Goal: Information Seeking & Learning: Check status

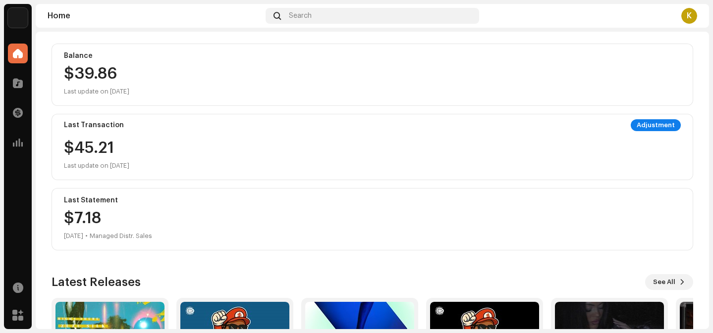
scroll to position [138, 0]
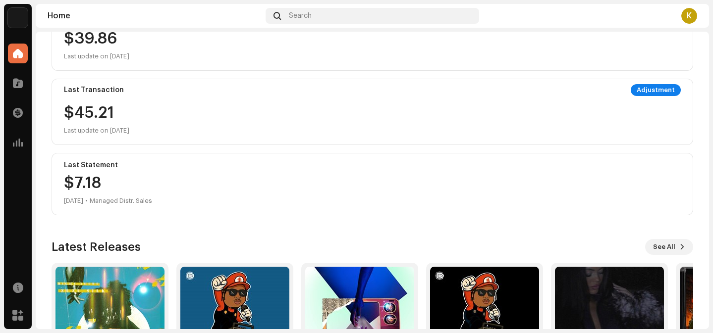
click at [93, 171] on div "Last Statement $7.[DATE] • Managed Distr. Sales" at bounding box center [373, 184] width 642 height 62
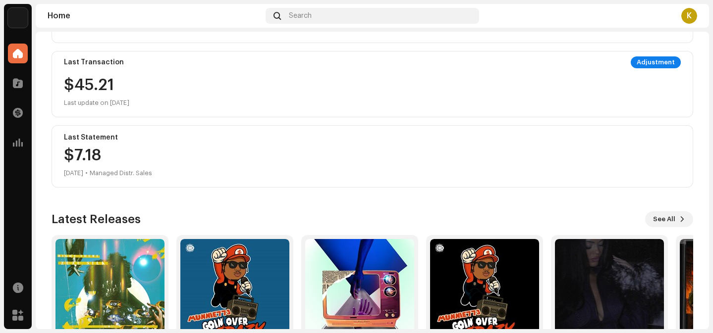
scroll to position [185, 0]
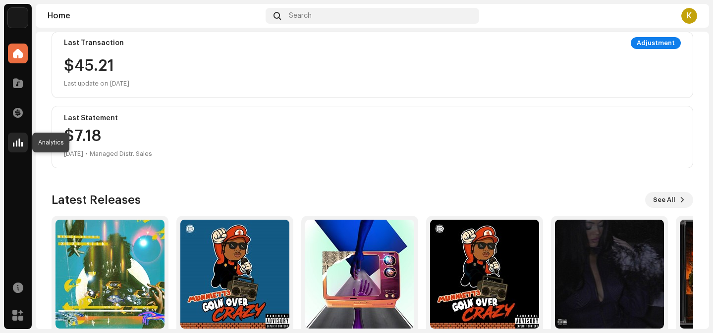
click at [23, 143] on div at bounding box center [18, 143] width 20 height 20
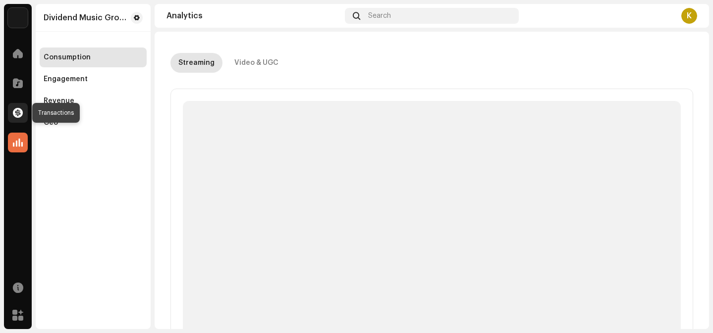
click at [19, 111] on span at bounding box center [18, 113] width 10 height 8
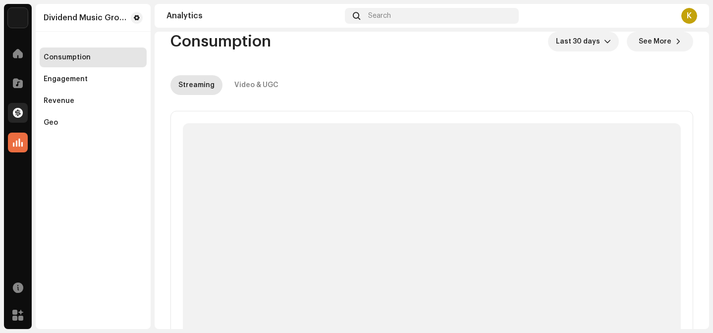
scroll to position [1, 0]
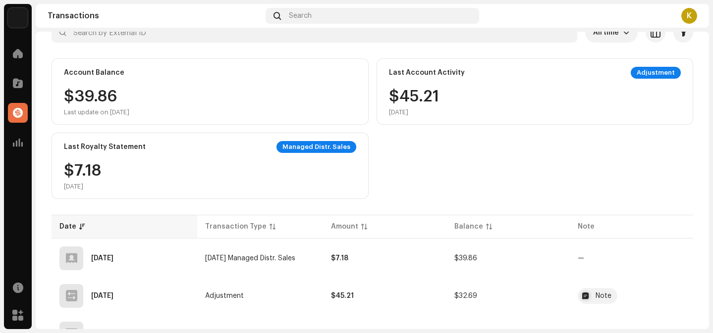
scroll to position [70, 0]
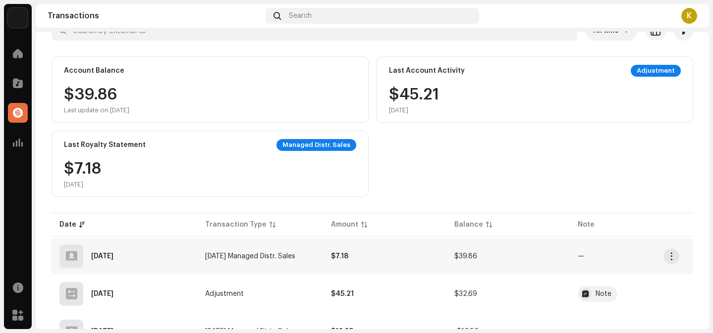
click at [297, 252] on td "[DATE] Managed Distr. Sales" at bounding box center [260, 257] width 126 height 36
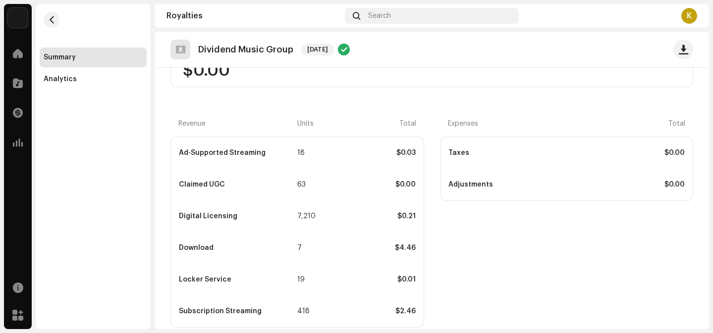
scroll to position [220, 0]
click at [301, 215] on div "7,210" at bounding box center [308, 216] width 23 height 8
click at [297, 248] on div "7" at bounding box center [308, 248] width 23 height 8
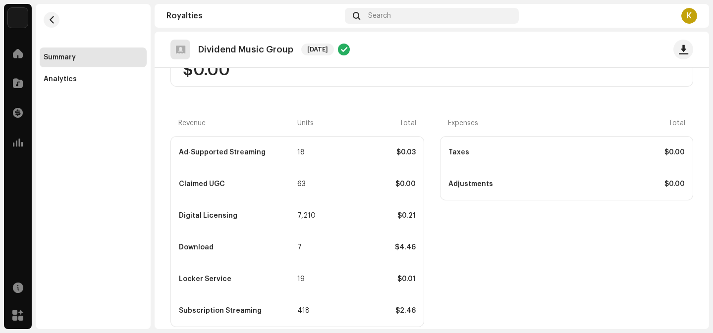
click at [297, 248] on div "7" at bounding box center [308, 248] width 23 height 8
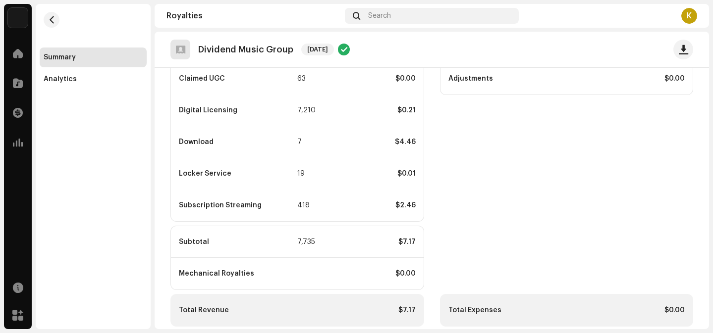
scroll to position [338, 0]
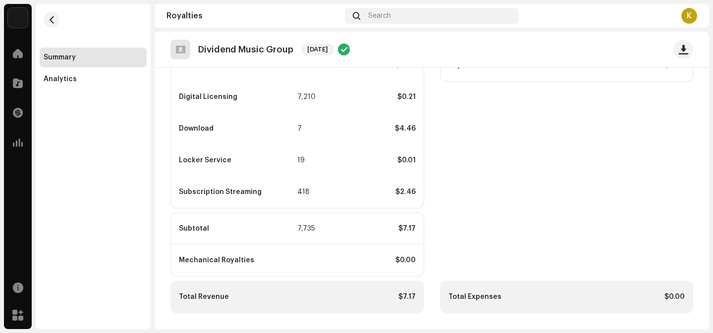
click at [359, 299] on div "$7.17" at bounding box center [356, 297] width 117 height 8
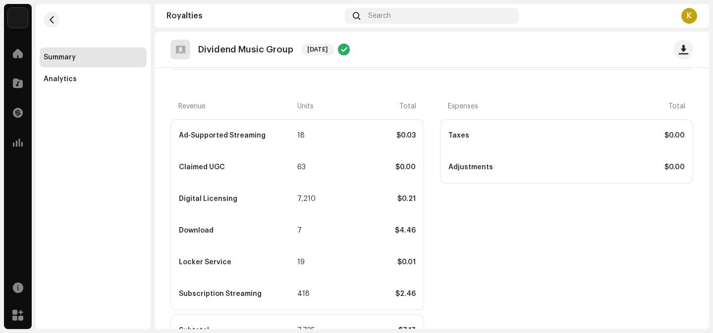
scroll to position [0, 0]
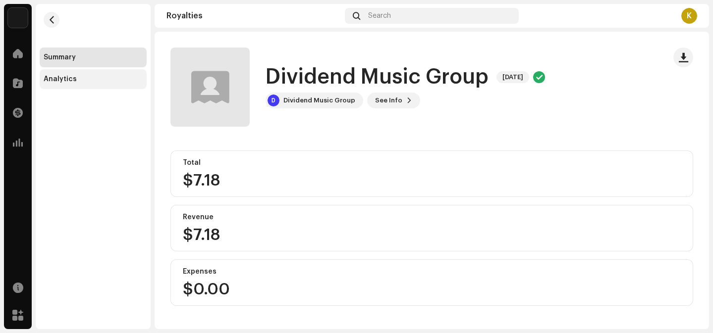
click at [104, 79] on div "Analytics" at bounding box center [93, 79] width 99 height 8
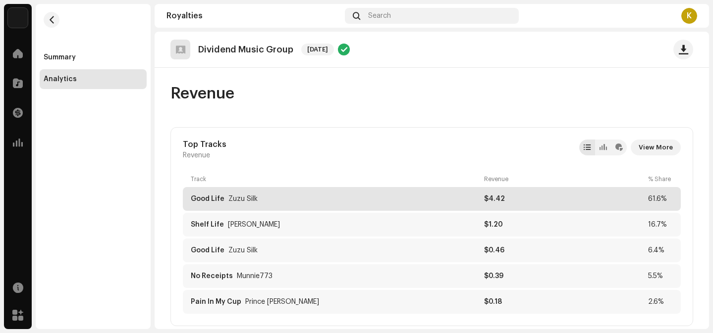
click at [457, 202] on div "Good Life Zuzu Silk" at bounding box center [335, 199] width 289 height 8
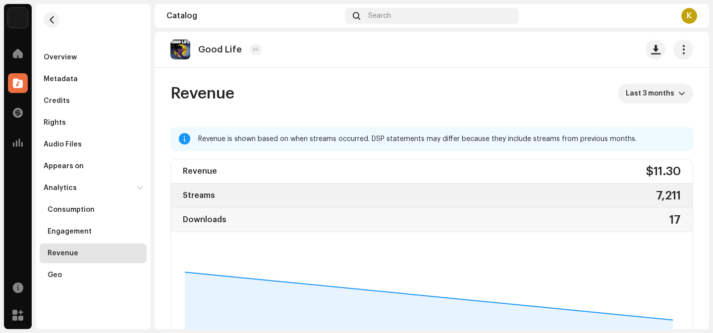
click at [454, 188] on div "Streams 7,211" at bounding box center [432, 196] width 522 height 24
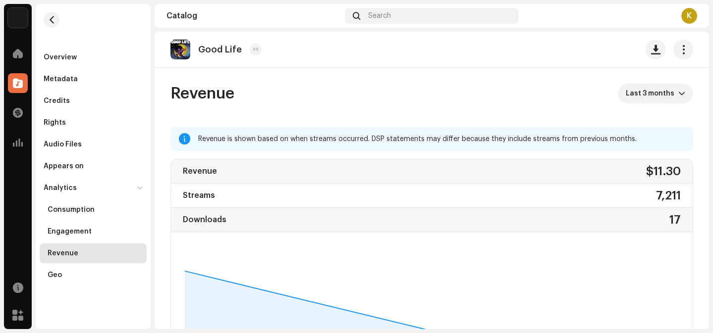
click at [656, 200] on div "7,211" at bounding box center [668, 196] width 25 height 16
click at [651, 102] on span "Last 3 months" at bounding box center [652, 94] width 53 height 20
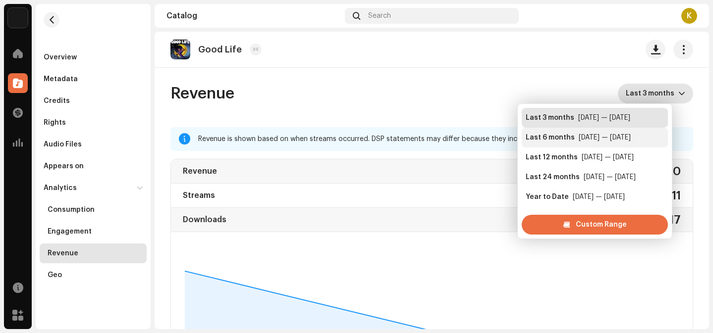
click at [607, 142] on div "[DATE] — [DATE]" at bounding box center [605, 138] width 52 height 10
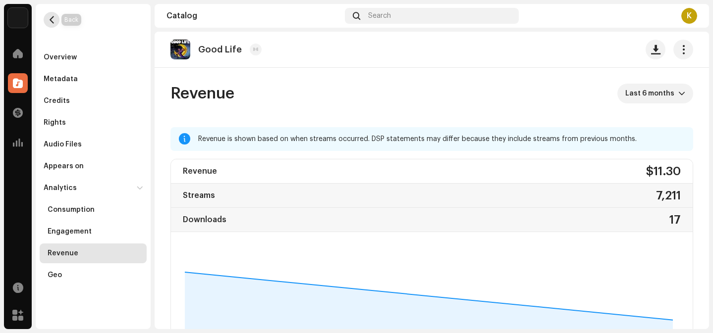
click at [50, 21] on span "button" at bounding box center [51, 20] width 7 height 8
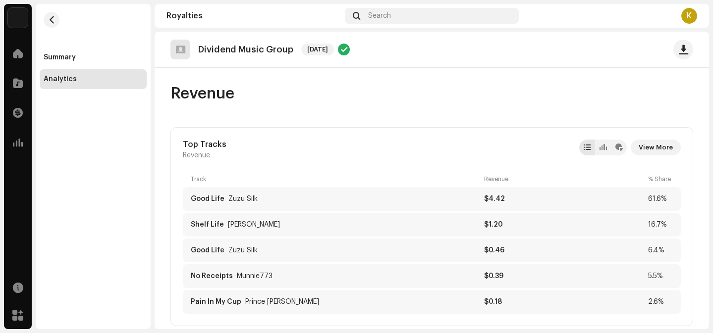
click at [52, 9] on re-m-nav-back at bounding box center [52, 26] width 24 height 44
click at [53, 17] on span "button" at bounding box center [51, 20] width 7 height 8
